Goal: Contribute content

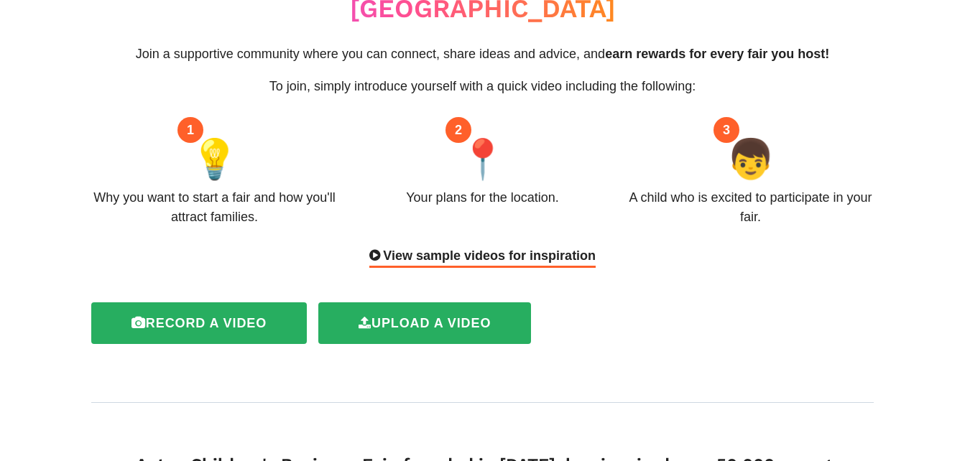
scroll to position [154, 0]
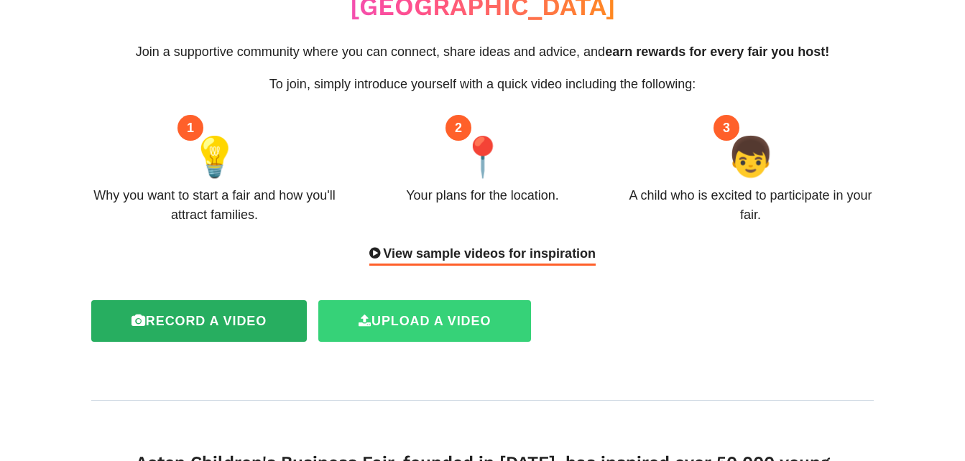
click at [394, 300] on label "Upload a video" at bounding box center [424, 321] width 213 height 42
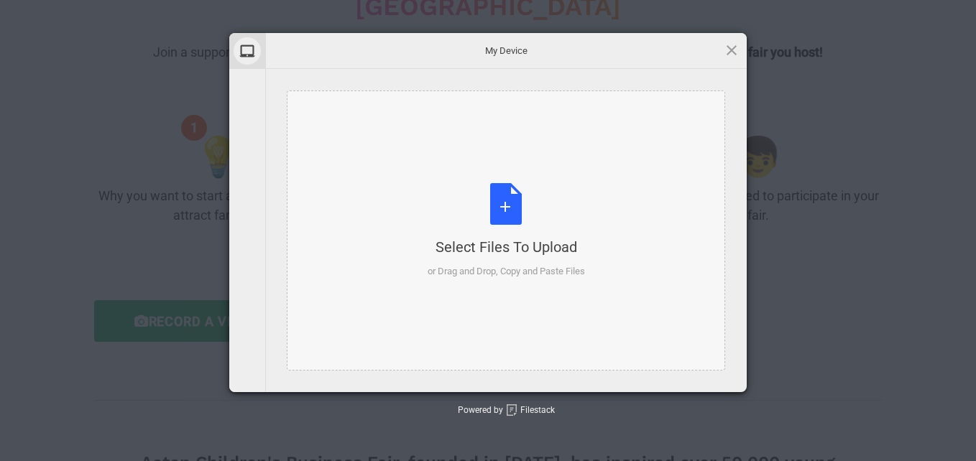
click at [507, 207] on div "Select Files to Upload or Drag and Drop, Copy and Paste Files" at bounding box center [505, 231] width 157 height 96
click at [504, 204] on div "Select Files to Upload or Drag and Drop, Copy and Paste Files" at bounding box center [505, 231] width 157 height 96
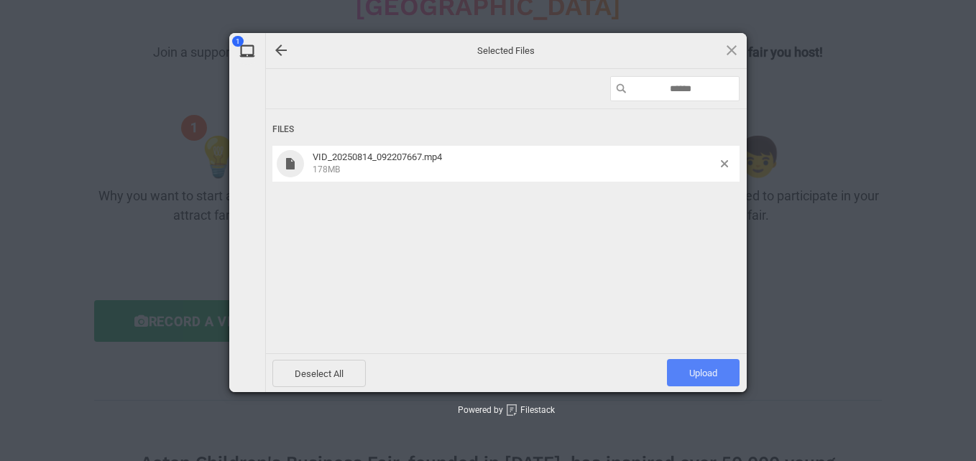
click at [712, 371] on span "Upload 1" at bounding box center [703, 373] width 28 height 11
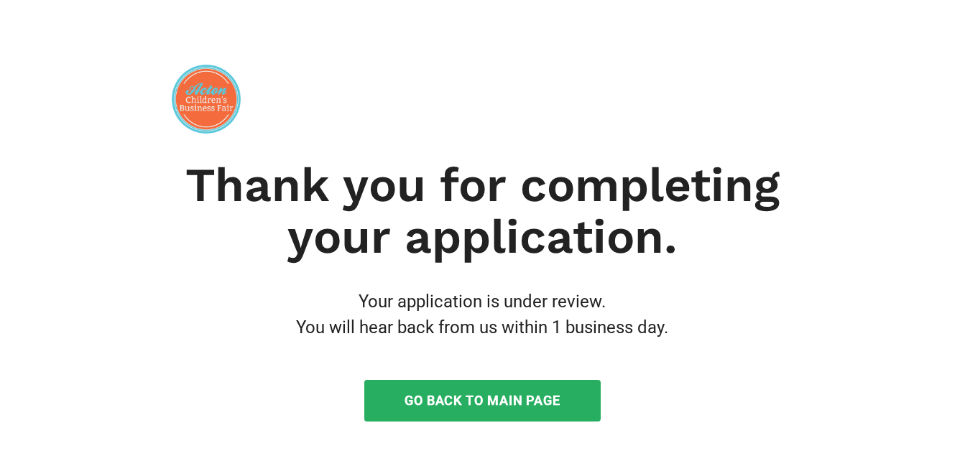
scroll to position [51, 0]
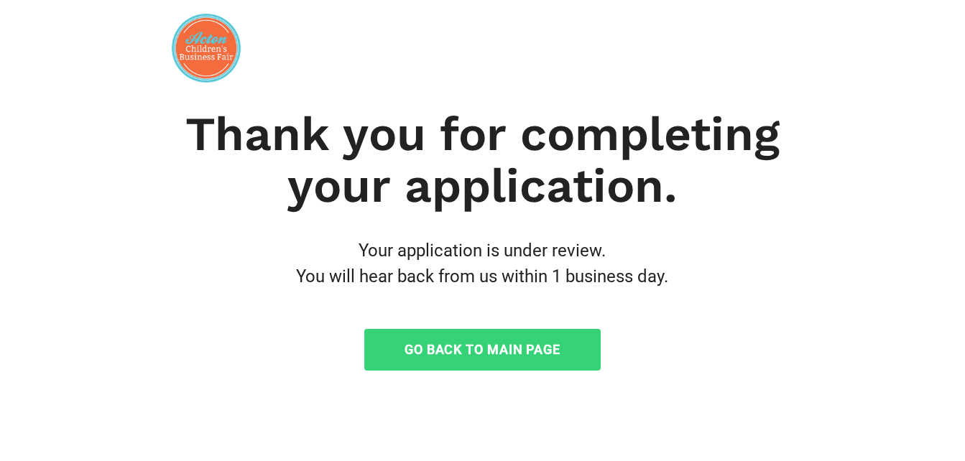
click at [507, 348] on link "Go Back to Main Page" at bounding box center [482, 350] width 236 height 42
